Goal: Task Accomplishment & Management: Use online tool/utility

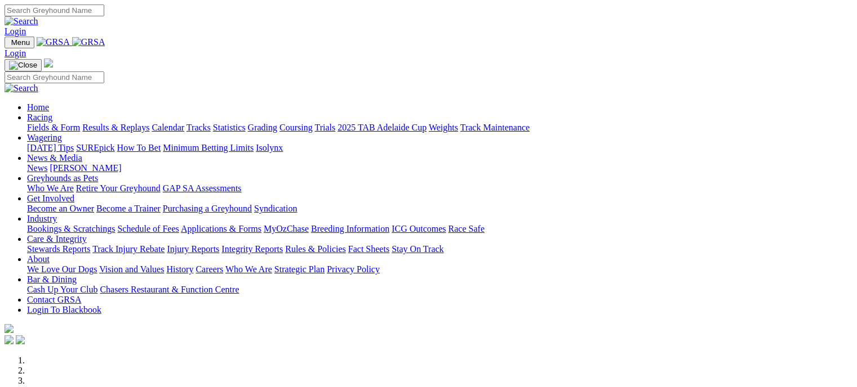
click at [52, 113] on link "Racing" at bounding box center [39, 118] width 25 height 10
click link "Bookings & Scratchings"
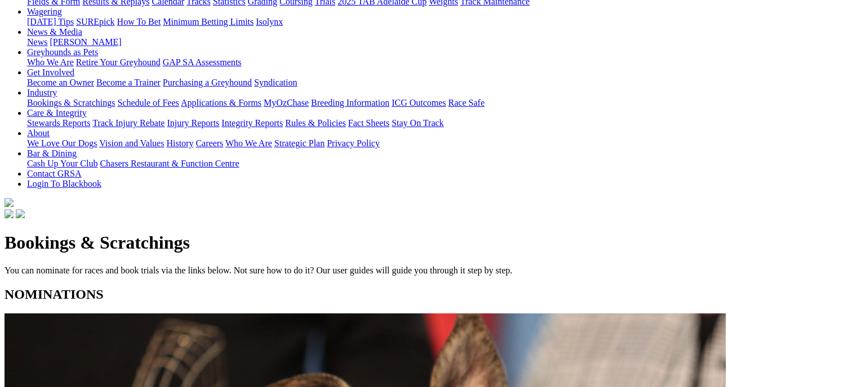
scroll to position [148, 0]
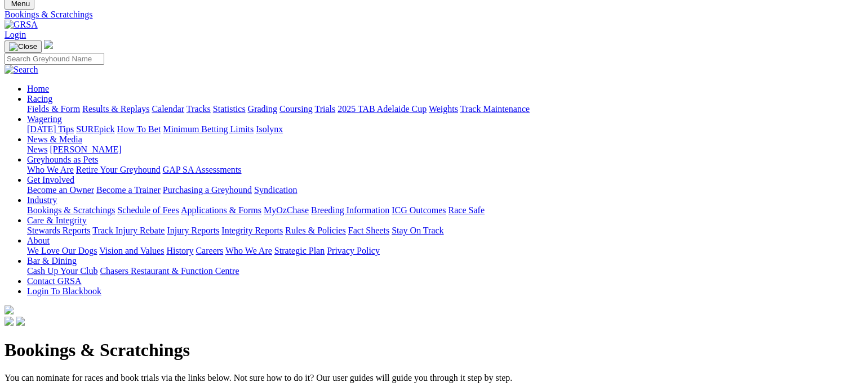
scroll to position [0, 0]
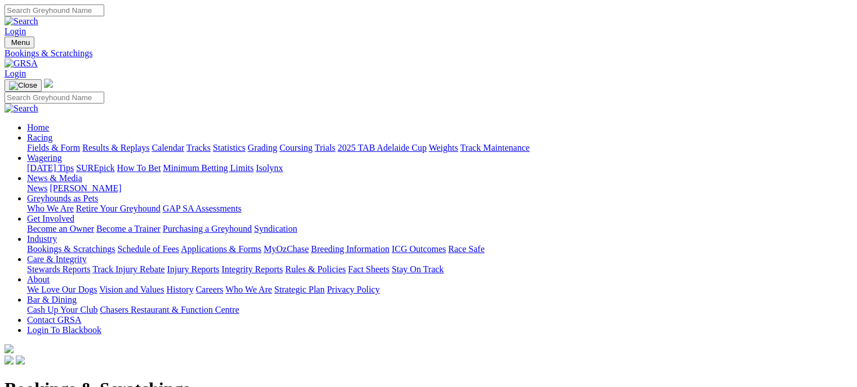
click at [50, 143] on link "Fields & Form" at bounding box center [53, 148] width 53 height 10
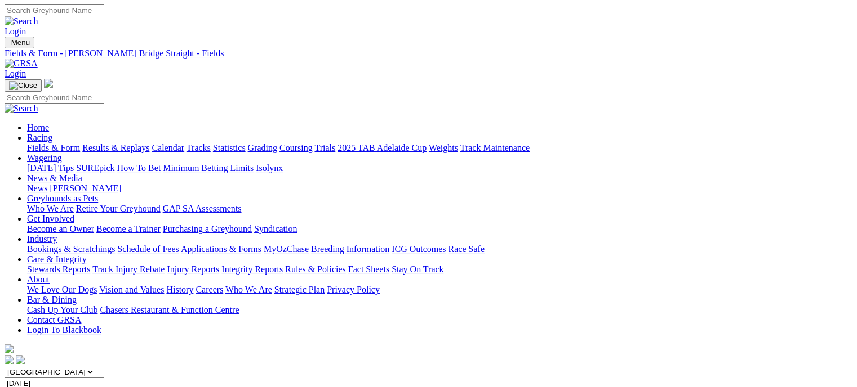
click at [115, 244] on link "Bookings & Scratchings" at bounding box center [71, 249] width 88 height 10
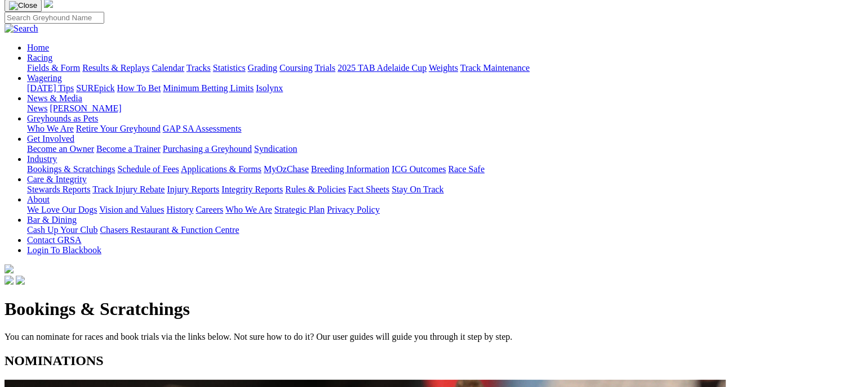
scroll to position [126, 0]
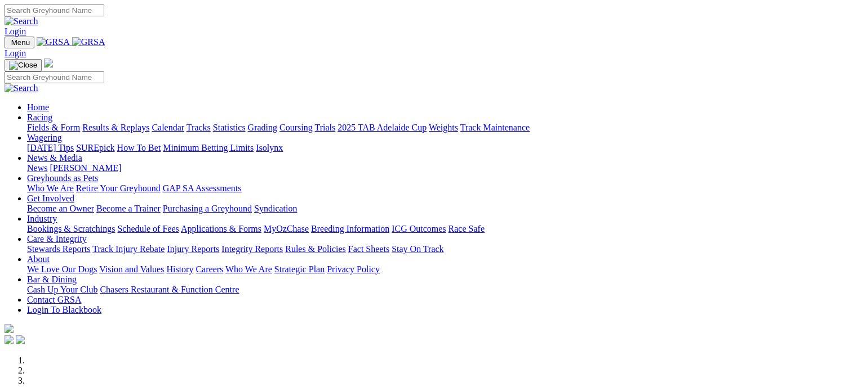
drag, startPoint x: 0, startPoint y: 0, endPoint x: 581, endPoint y: 42, distance: 582.8
click at [57, 214] on link "Industry" at bounding box center [42, 219] width 30 height 10
click at [115, 224] on link "Bookings & Scratchings" at bounding box center [71, 229] width 88 height 10
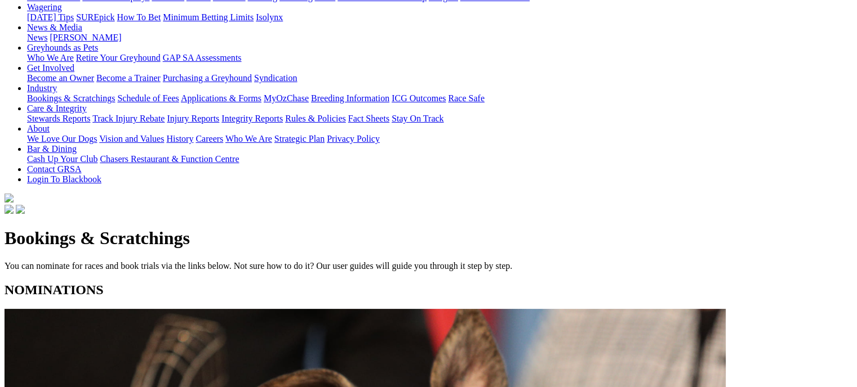
scroll to position [175, 0]
